Goal: Obtain resource: Download file/media

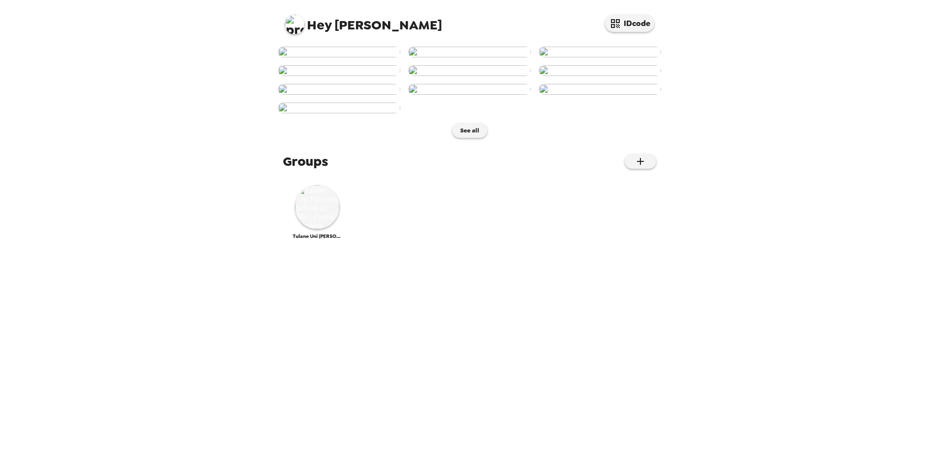
click at [370, 57] on img at bounding box center [339, 52] width 122 height 11
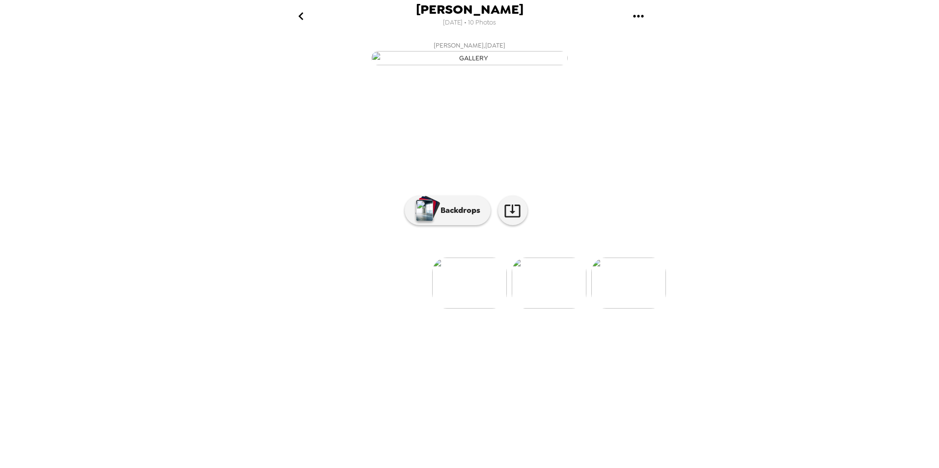
click at [638, 13] on icon "gallery menu" at bounding box center [638, 16] width 16 height 16
click at [638, 13] on div at bounding box center [469, 234] width 939 height 468
click at [262, 325] on div "Sarah Covert 8/20/2025 • 10 Photos Sarah Covert , 08-20-2025 Sarah Covert , 08-…" at bounding box center [469, 234] width 939 height 468
click at [294, 13] on icon "go back" at bounding box center [301, 16] width 16 height 16
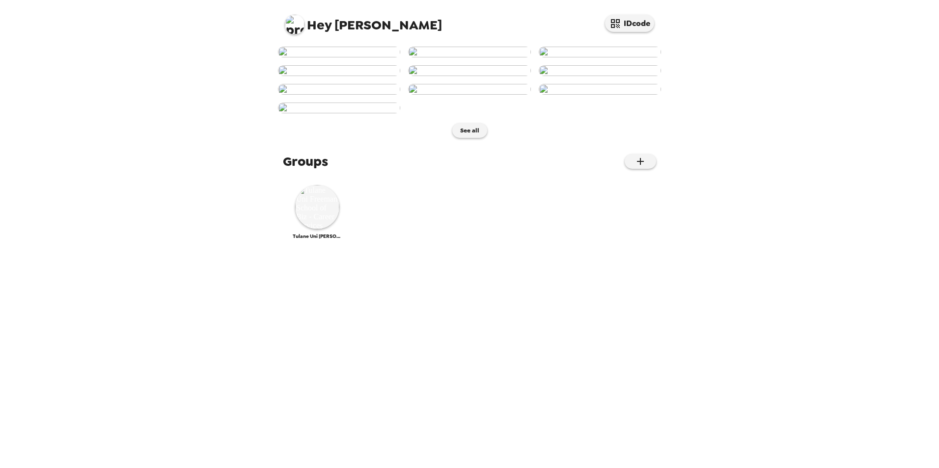
scroll to position [348, 0]
click at [314, 229] on img at bounding box center [317, 207] width 44 height 44
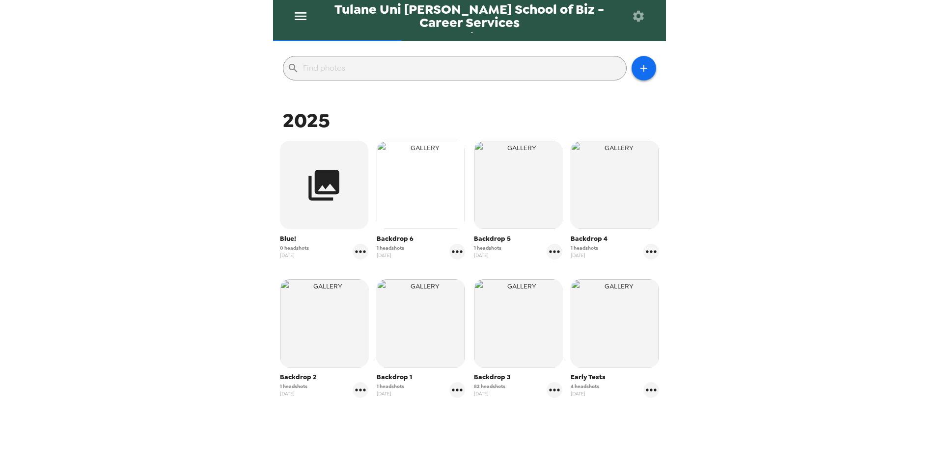
scroll to position [98, 0]
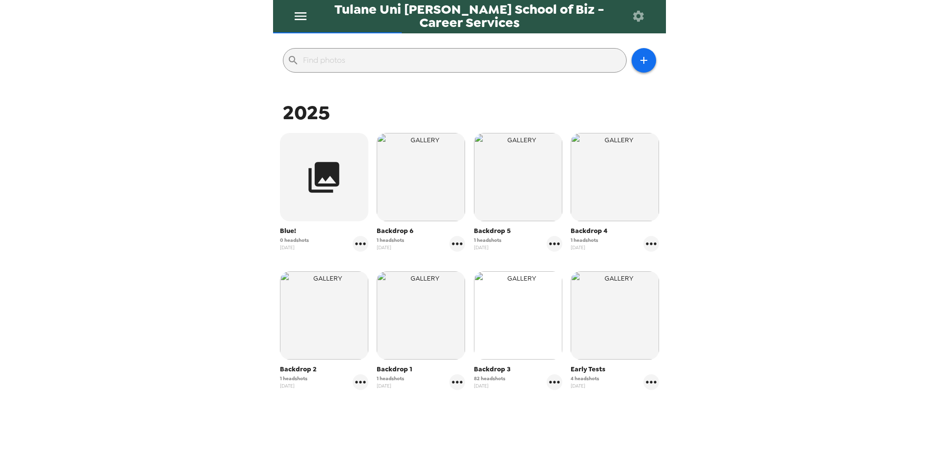
click at [516, 311] on img "button" at bounding box center [518, 316] width 88 height 88
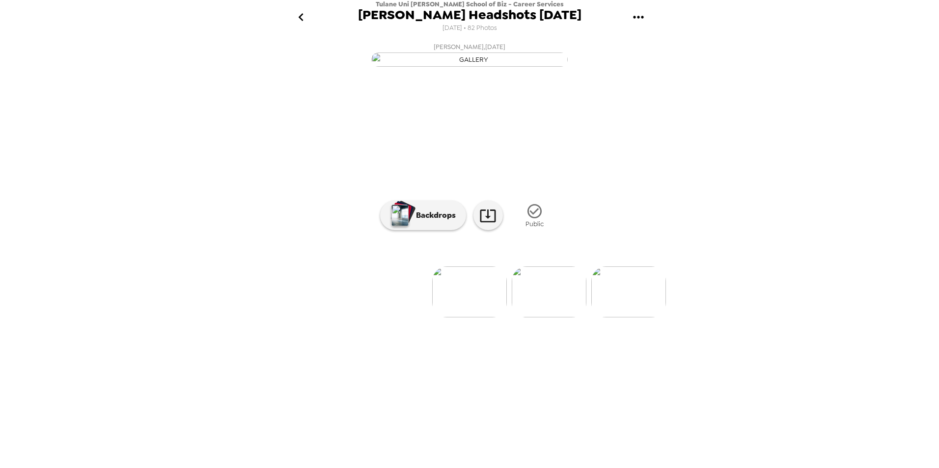
click at [535, 318] on img at bounding box center [549, 292] width 75 height 51
click at [532, 318] on img at bounding box center [549, 292] width 75 height 51
click at [541, 318] on img at bounding box center [549, 292] width 75 height 51
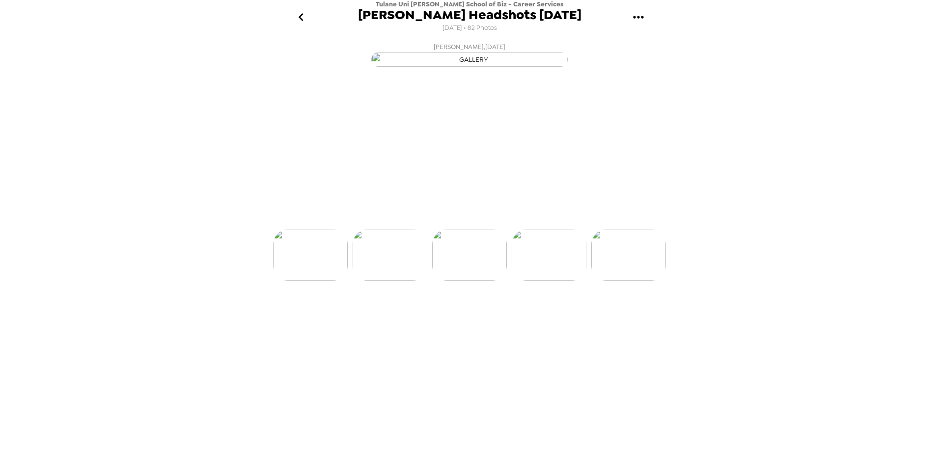
scroll to position [0, 239]
click at [578, 318] on img at bounding box center [549, 292] width 75 height 51
click at [565, 318] on img at bounding box center [549, 292] width 75 height 51
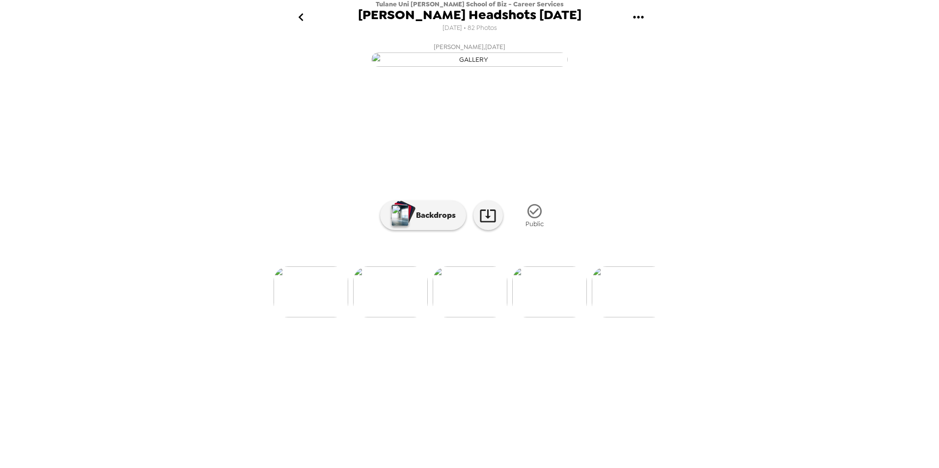
click at [547, 318] on img at bounding box center [549, 292] width 75 height 51
click at [575, 318] on img at bounding box center [549, 292] width 75 height 51
click at [571, 318] on img at bounding box center [549, 292] width 75 height 51
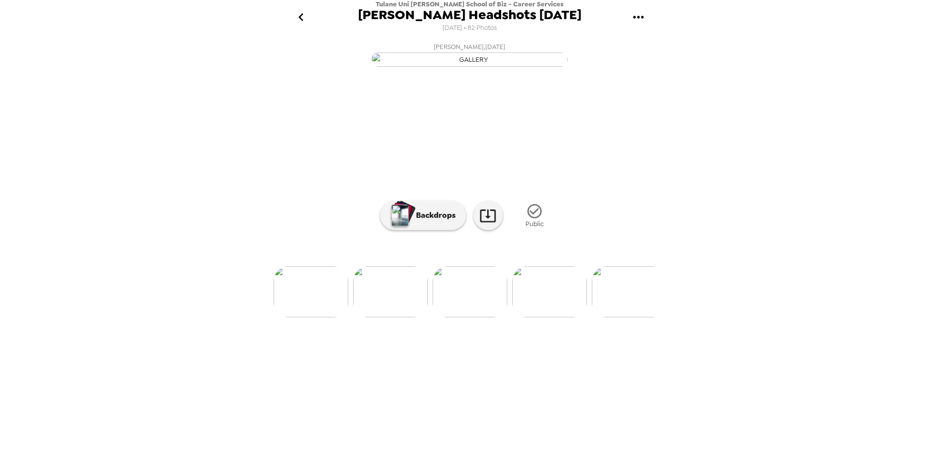
click at [573, 318] on img at bounding box center [549, 292] width 75 height 51
click at [571, 318] on img at bounding box center [549, 292] width 75 height 51
click at [343, 430] on div "Francesca Feodorov , 08-20-2025 Cooper Gomes , 08-20-2025 Cara Mia Salsberry , …" at bounding box center [469, 251] width 393 height 427
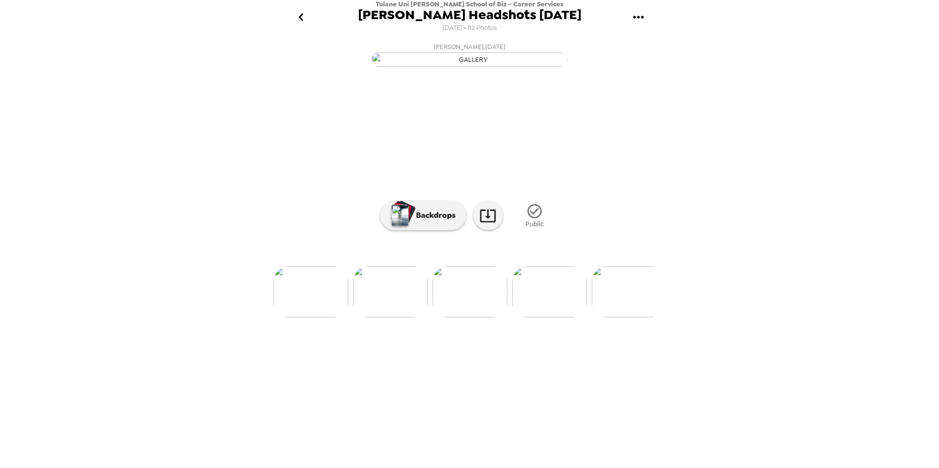
scroll to position [0, 0]
click at [453, 318] on img at bounding box center [469, 292] width 75 height 51
click at [428, 221] on p "Backdrops" at bounding box center [433, 216] width 45 height 12
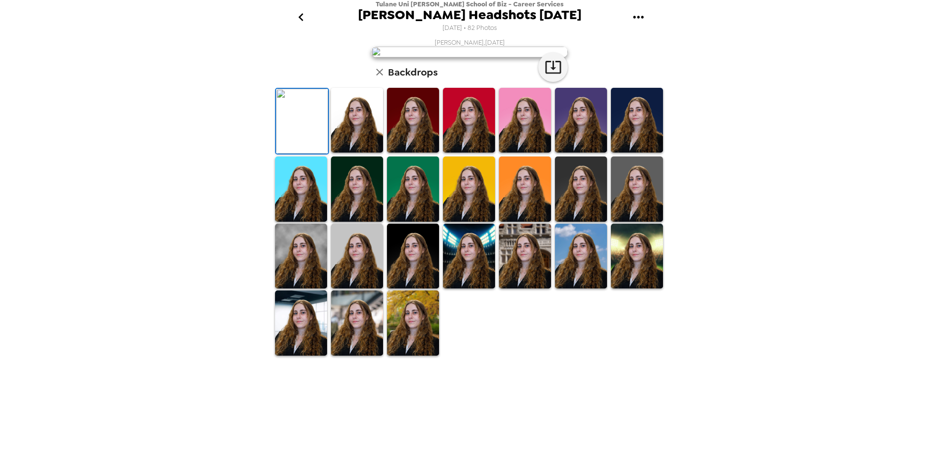
click at [174, 231] on div "Tulane Uni Freeman School of Biz - Career Services Freeman Headshots Aug 2025 8…" at bounding box center [469, 234] width 939 height 468
click at [379, 78] on icon "button" at bounding box center [380, 72] width 12 height 12
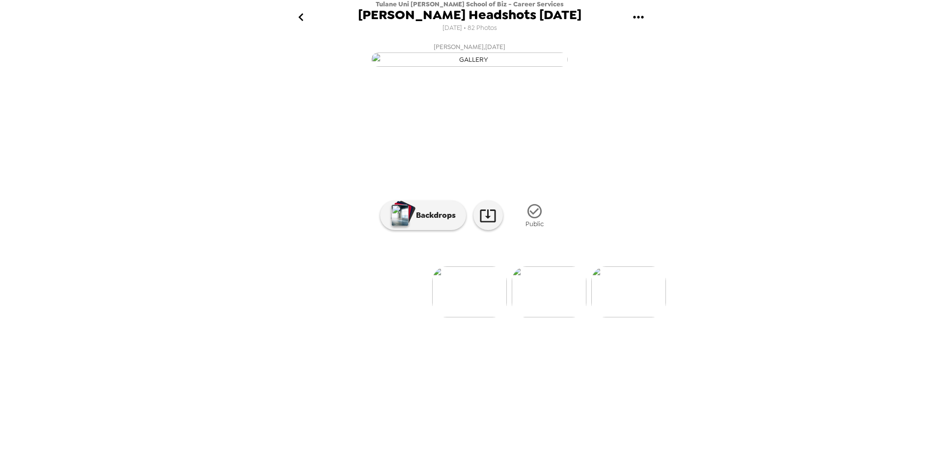
click at [569, 318] on img at bounding box center [549, 292] width 75 height 51
click at [540, 318] on img at bounding box center [549, 292] width 75 height 51
click at [531, 318] on img at bounding box center [549, 292] width 75 height 51
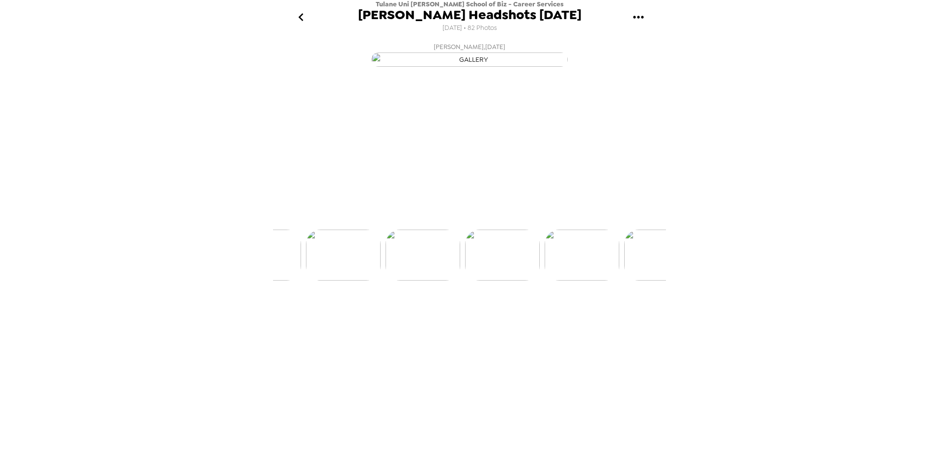
scroll to position [0, 239]
click at [568, 318] on img at bounding box center [549, 292] width 75 height 51
click at [550, 318] on img at bounding box center [549, 292] width 75 height 51
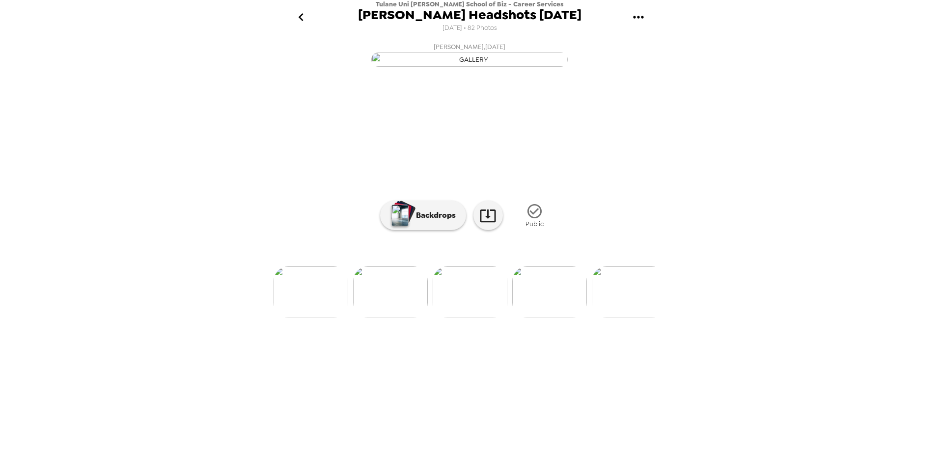
click at [557, 318] on img at bounding box center [549, 292] width 75 height 51
click at [553, 318] on img at bounding box center [549, 292] width 75 height 51
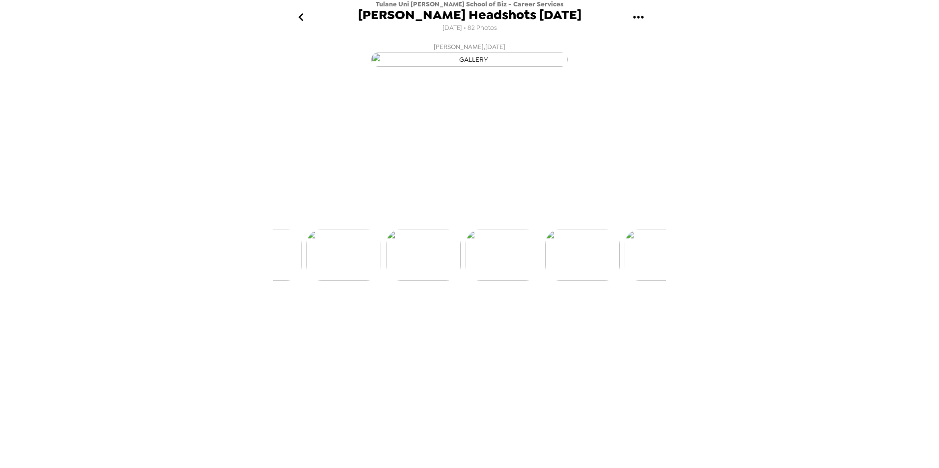
scroll to position [0, 636]
click at [571, 318] on img at bounding box center [549, 292] width 75 height 51
click at [567, 318] on img at bounding box center [549, 292] width 75 height 51
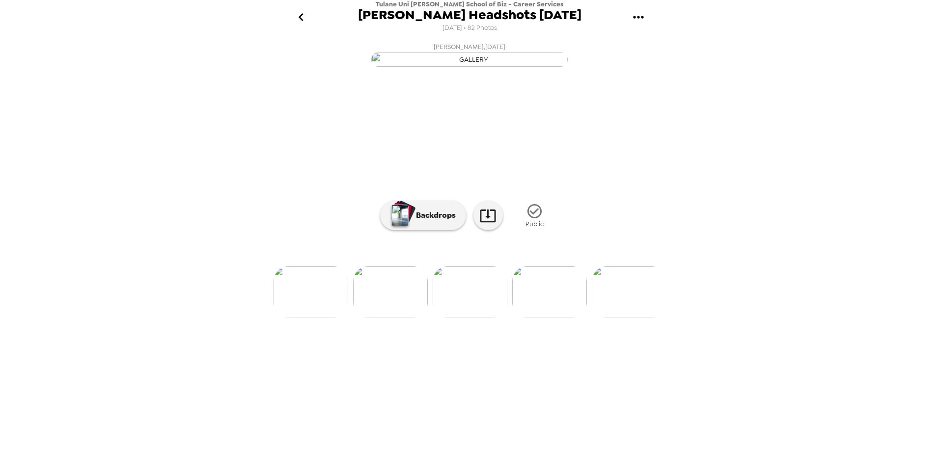
click at [576, 318] on img at bounding box center [549, 292] width 75 height 51
click at [575, 318] on img at bounding box center [549, 292] width 75 height 51
click at [561, 318] on img at bounding box center [549, 292] width 75 height 51
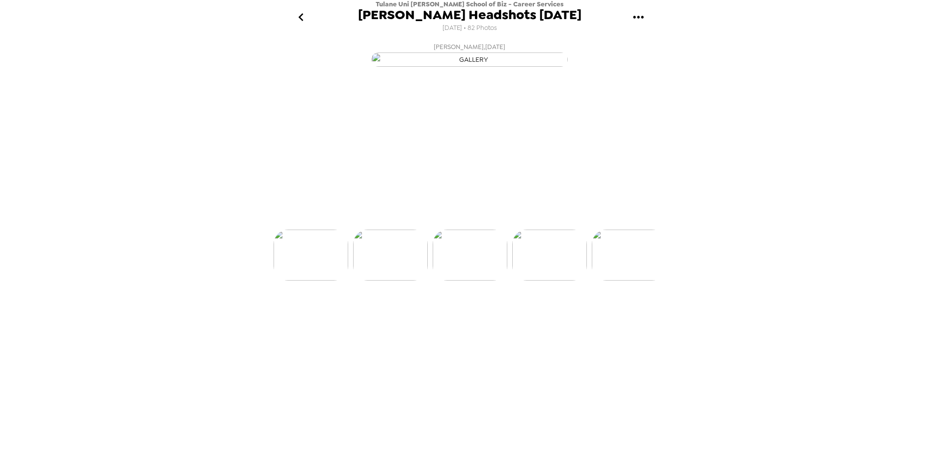
scroll to position [0, 1033]
click at [533, 318] on img at bounding box center [550, 292] width 75 height 51
click at [549, 318] on img at bounding box center [550, 292] width 75 height 51
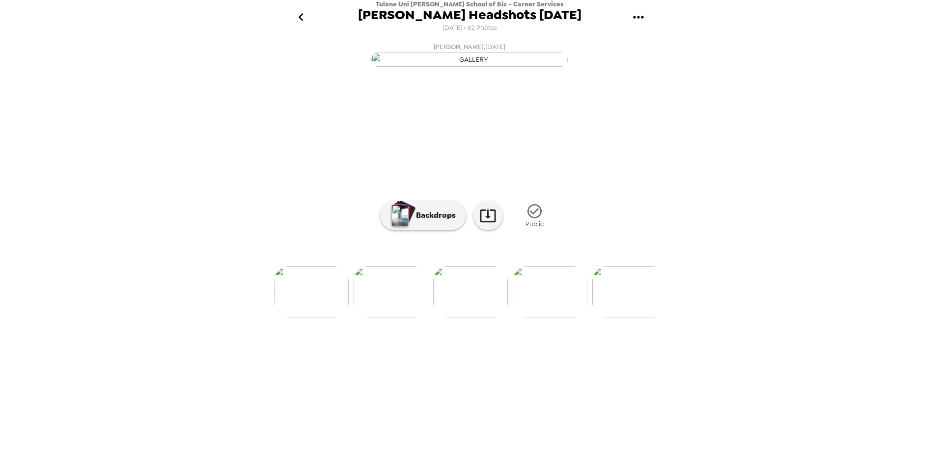
click at [554, 318] on img at bounding box center [550, 292] width 75 height 51
click at [548, 318] on img at bounding box center [550, 292] width 75 height 51
click at [549, 318] on img at bounding box center [550, 292] width 75 height 51
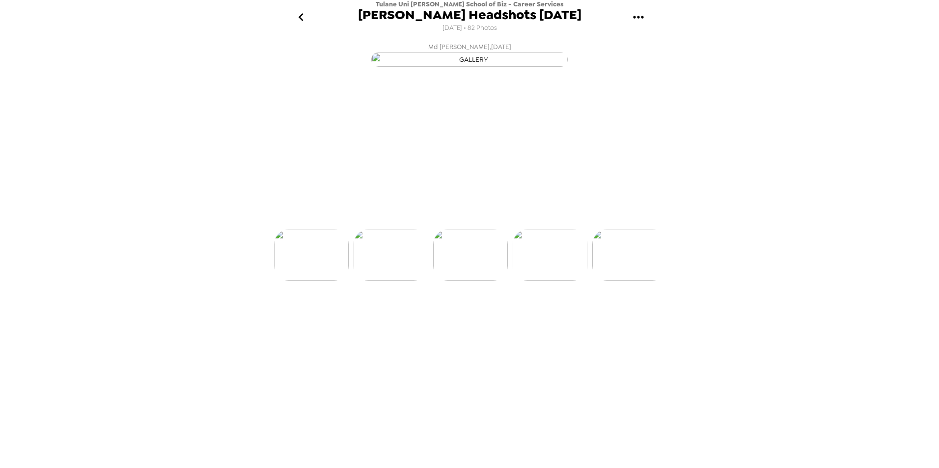
scroll to position [0, 1431]
click at [549, 318] on img at bounding box center [550, 292] width 75 height 51
click at [640, 25] on icon "gallery menu" at bounding box center [638, 17] width 16 height 16
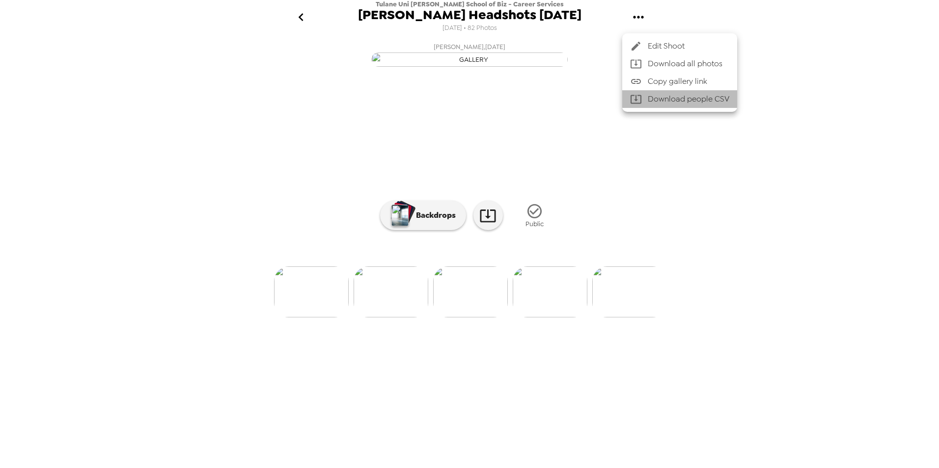
click at [659, 105] on li "Download people CSV" at bounding box center [679, 99] width 115 height 18
click at [385, 425] on div at bounding box center [469, 234] width 939 height 468
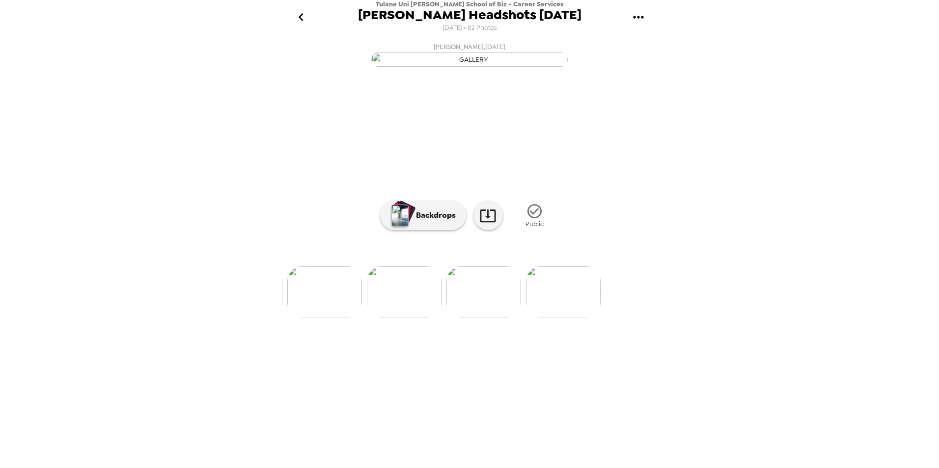
scroll to position [0, 6443]
click at [298, 21] on icon "go back" at bounding box center [301, 17] width 16 height 16
click at [528, 318] on img at bounding box center [549, 292] width 75 height 51
click at [383, 318] on img at bounding box center [390, 292] width 75 height 51
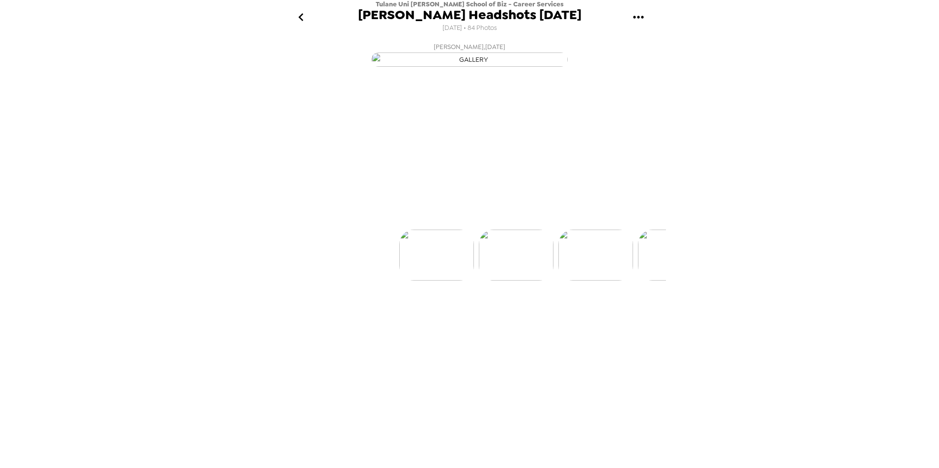
scroll to position [0, 0]
click at [548, 318] on img at bounding box center [549, 292] width 75 height 51
click at [612, 318] on img at bounding box center [628, 292] width 75 height 51
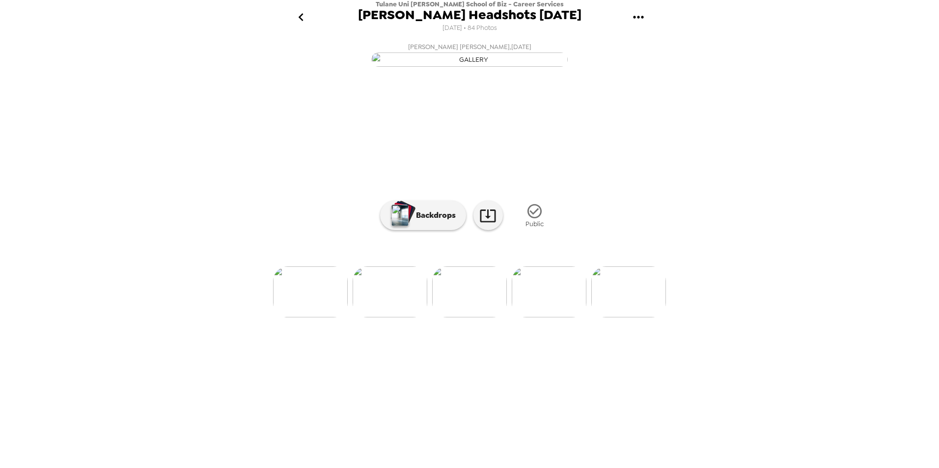
click at [623, 318] on img at bounding box center [628, 292] width 75 height 51
click at [637, 318] on img at bounding box center [629, 292] width 75 height 51
click at [636, 318] on img at bounding box center [629, 292] width 75 height 51
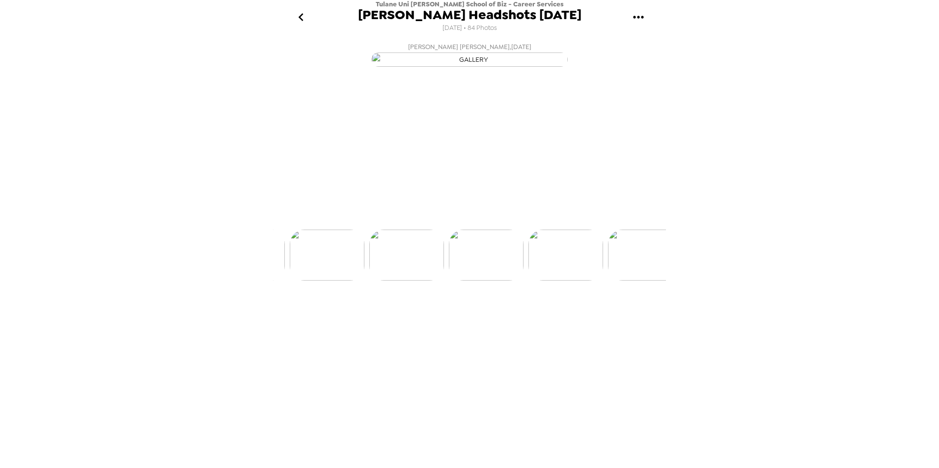
scroll to position [0, 715]
click at [438, 318] on img at bounding box center [444, 292] width 75 height 51
click at [506, 318] on img at bounding box center [493, 292] width 75 height 51
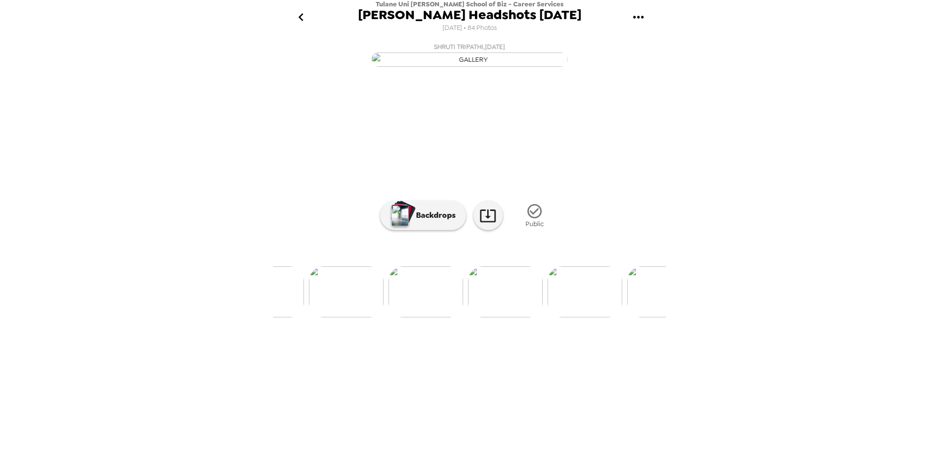
click at [578, 318] on img at bounding box center [584, 292] width 75 height 51
click at [551, 318] on img at bounding box center [553, 292] width 75 height 51
click at [397, 318] on img at bounding box center [390, 292] width 75 height 51
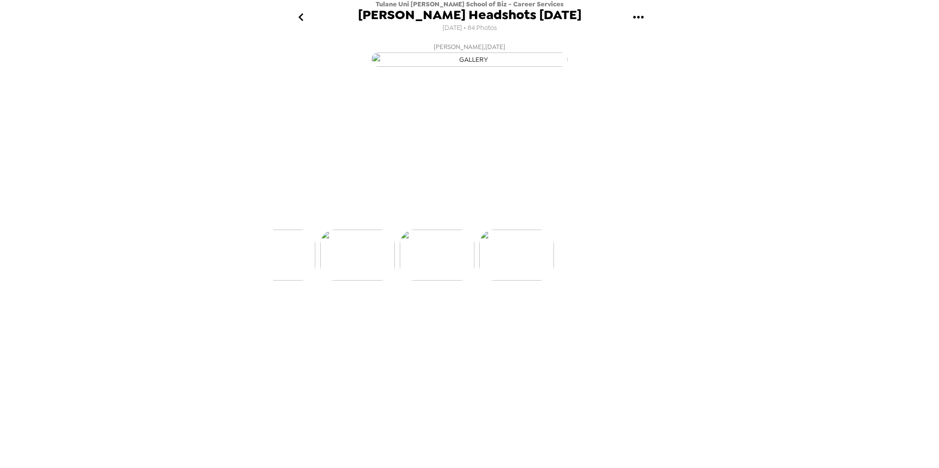
scroll to position [0, 6518]
click at [301, 18] on icon "go back" at bounding box center [301, 17] width 16 height 16
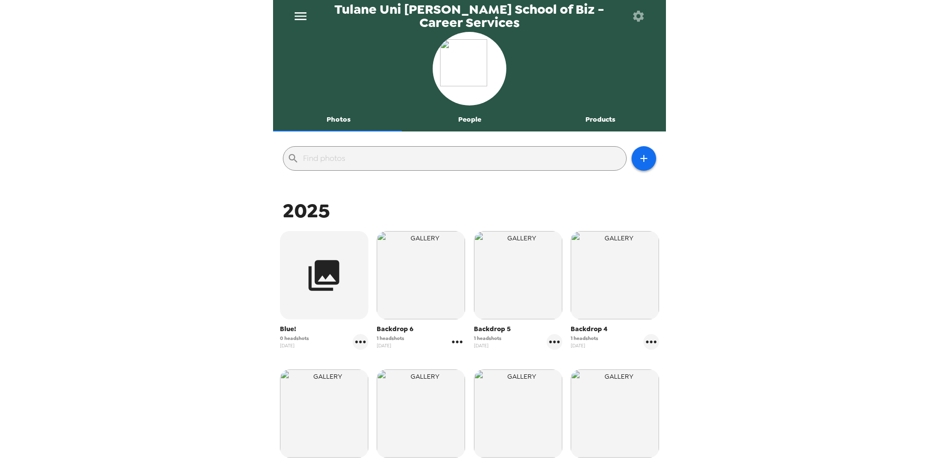
click at [453, 344] on icon "gallery menu" at bounding box center [457, 342] width 16 height 16
click at [471, 357] on div at bounding box center [464, 363] width 18 height 12
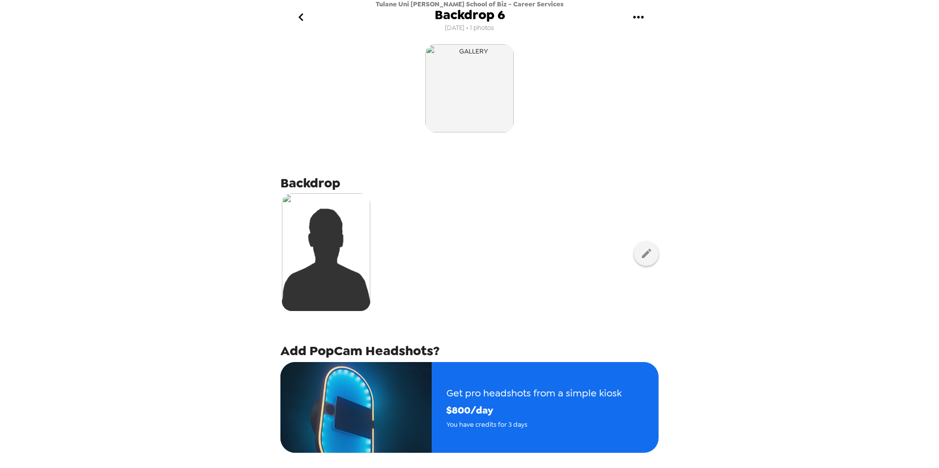
click at [632, 20] on icon "gallery menu" at bounding box center [638, 17] width 16 height 16
click at [782, 311] on div at bounding box center [469, 234] width 939 height 468
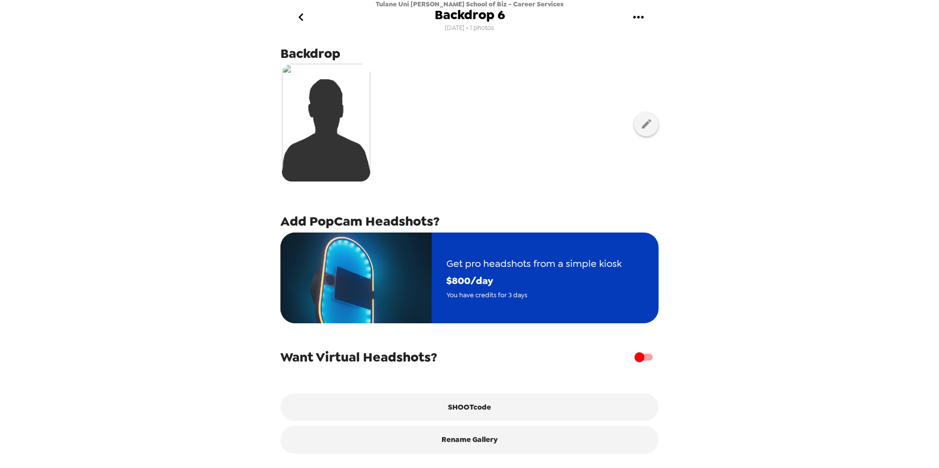
scroll to position [136, 0]
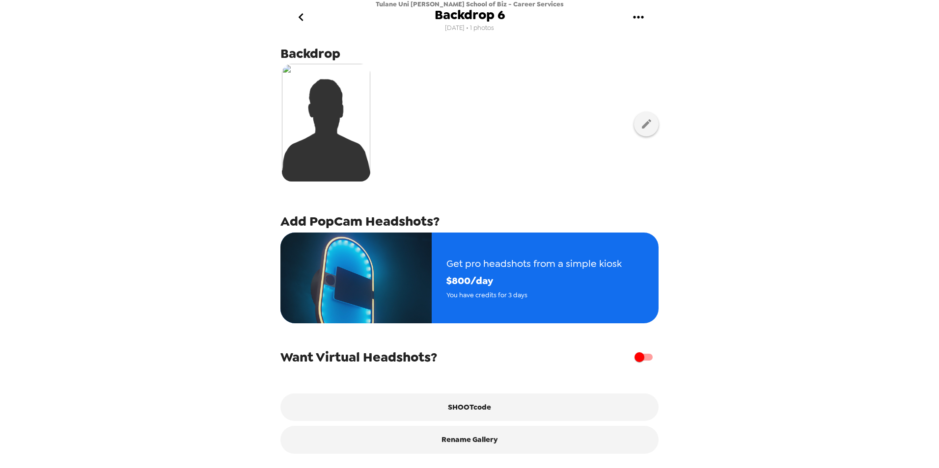
click at [306, 18] on icon "go back" at bounding box center [301, 17] width 16 height 16
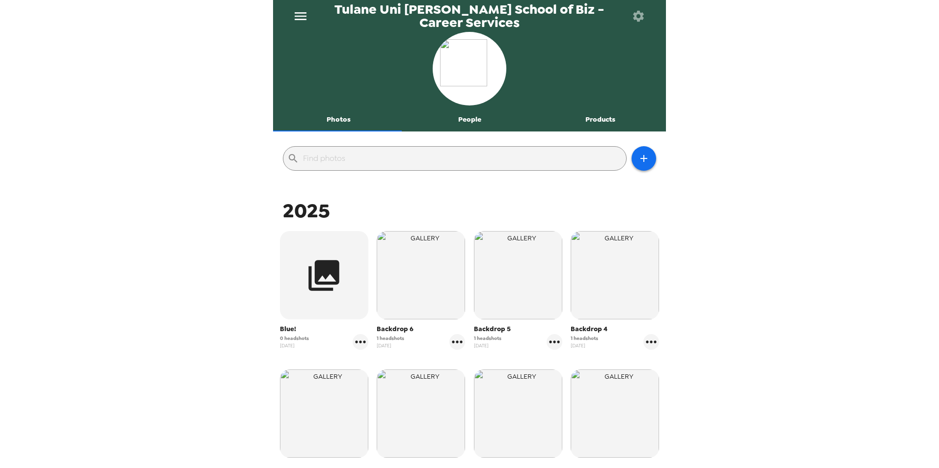
click at [535, 420] on img "button" at bounding box center [518, 414] width 88 height 88
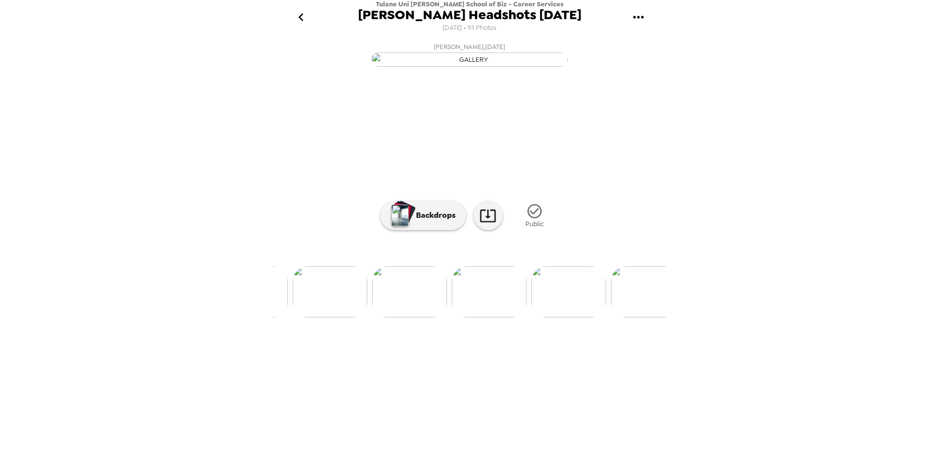
scroll to position [0, 460]
click at [418, 318] on img at bounding box center [407, 292] width 75 height 51
click at [523, 318] on img at bounding box center [549, 292] width 75 height 51
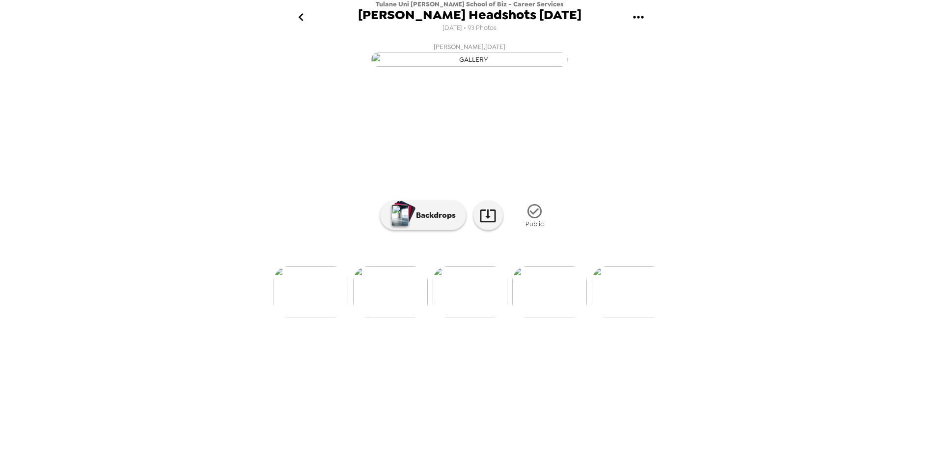
click at [402, 318] on img at bounding box center [390, 292] width 75 height 51
click at [379, 318] on img at bounding box center [390, 292] width 75 height 51
click at [376, 318] on img at bounding box center [390, 292] width 75 height 51
click at [301, 318] on img at bounding box center [310, 292] width 75 height 51
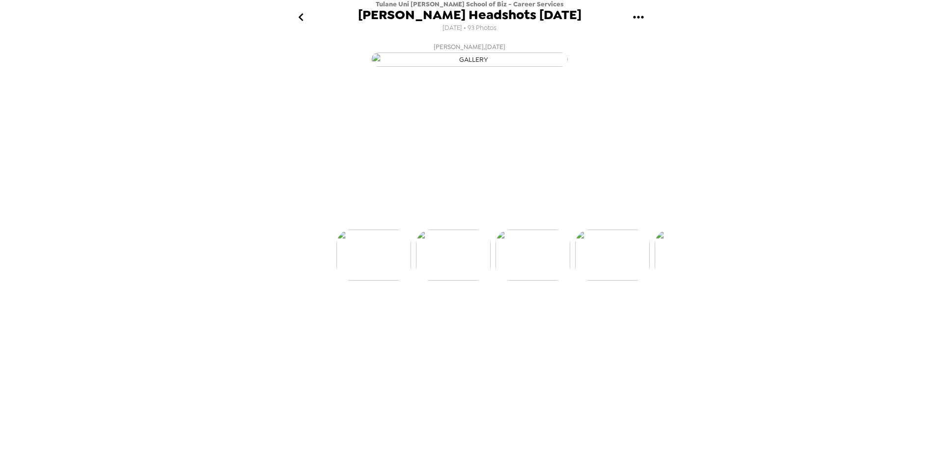
scroll to position [0, 80]
click at [368, 318] on img at bounding box center [390, 292] width 75 height 51
click at [547, 318] on img at bounding box center [549, 292] width 75 height 51
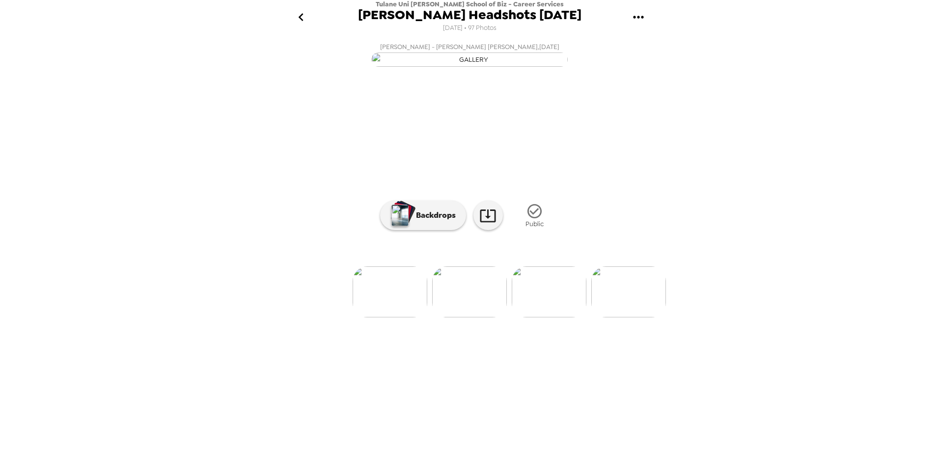
click at [559, 318] on img at bounding box center [549, 292] width 75 height 51
click at [534, 318] on img at bounding box center [549, 292] width 75 height 51
click at [597, 318] on img at bounding box center [628, 292] width 75 height 51
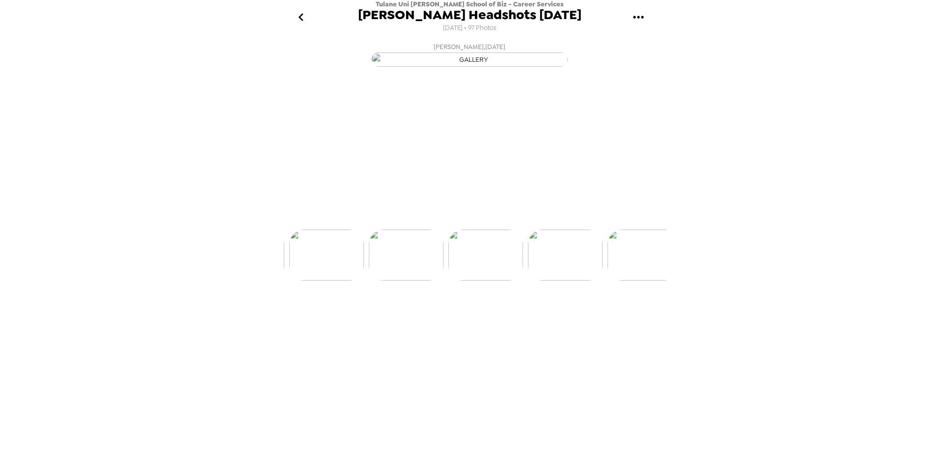
scroll to position [0, 398]
click at [218, 301] on div "Tulane Uni [PERSON_NAME] School of Biz - Career Services [PERSON_NAME] Headshot…" at bounding box center [469, 234] width 939 height 468
click at [301, 20] on icon "go back" at bounding box center [301, 17] width 16 height 16
